Goal: Go to known website: Access a specific website the user already knows

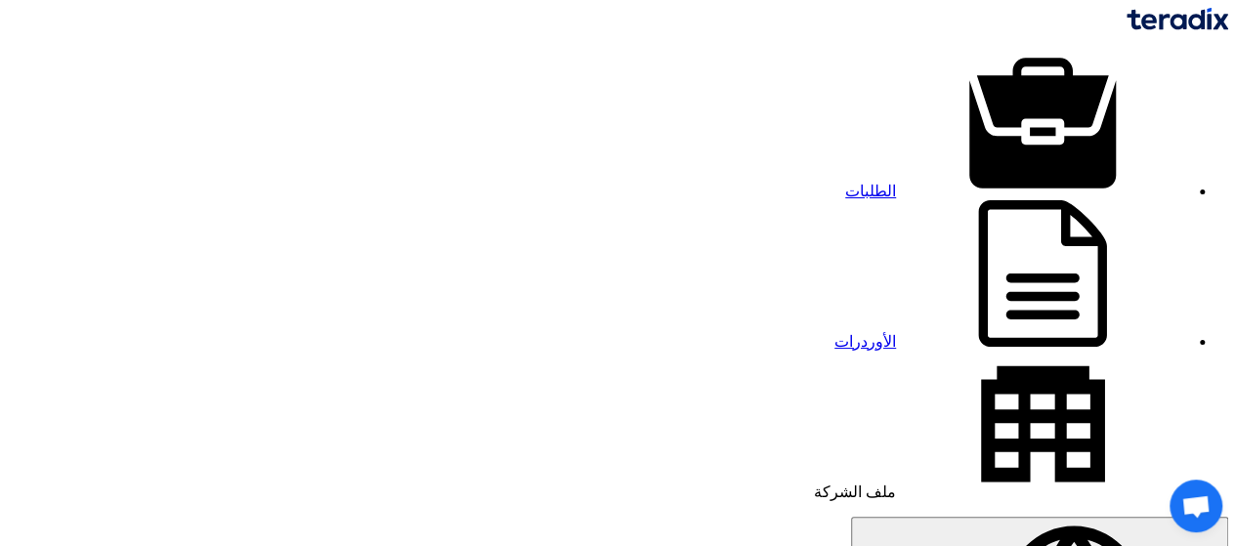
click at [958, 183] on link "الطلبات" at bounding box center [1017, 191] width 344 height 17
click at [843, 333] on link "الأوردرات" at bounding box center [1012, 341] width 355 height 17
click at [814, 484] on link "ملف الشركة" at bounding box center [1001, 492] width 375 height 17
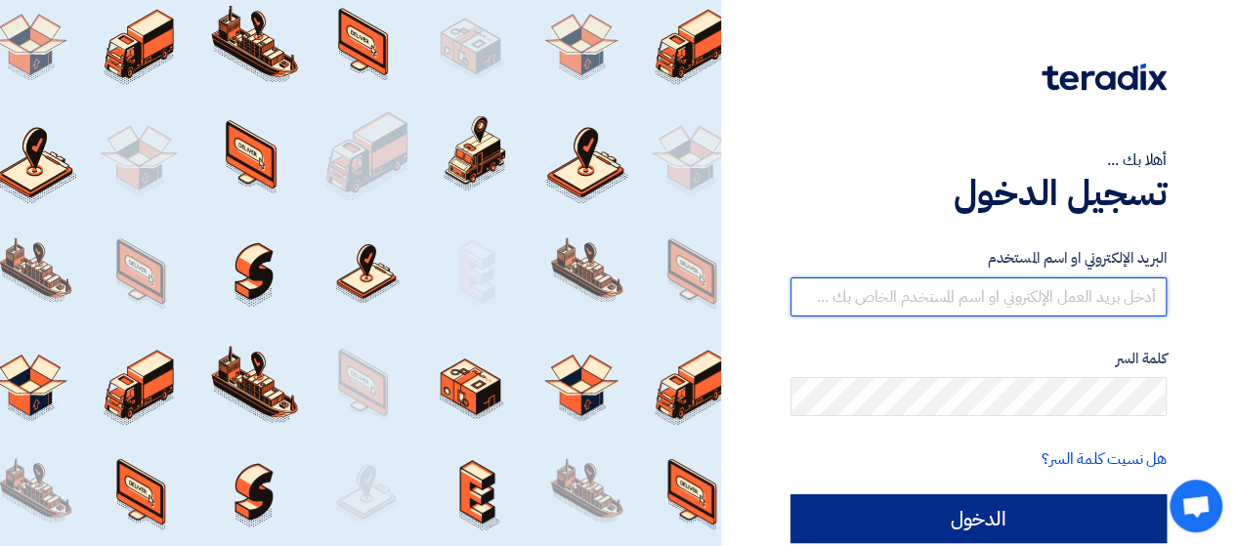
type input "[EMAIL_ADDRESS][DOMAIN_NAME]"
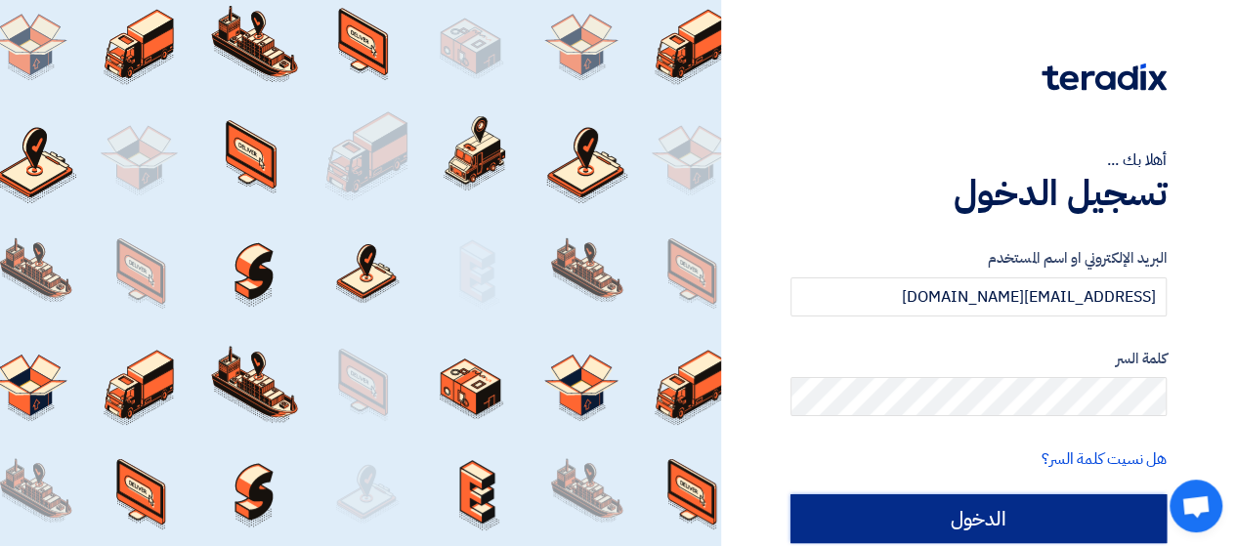
click at [946, 524] on input "الدخول" at bounding box center [979, 519] width 376 height 49
